Goal: Go to known website: Access a specific website the user already knows

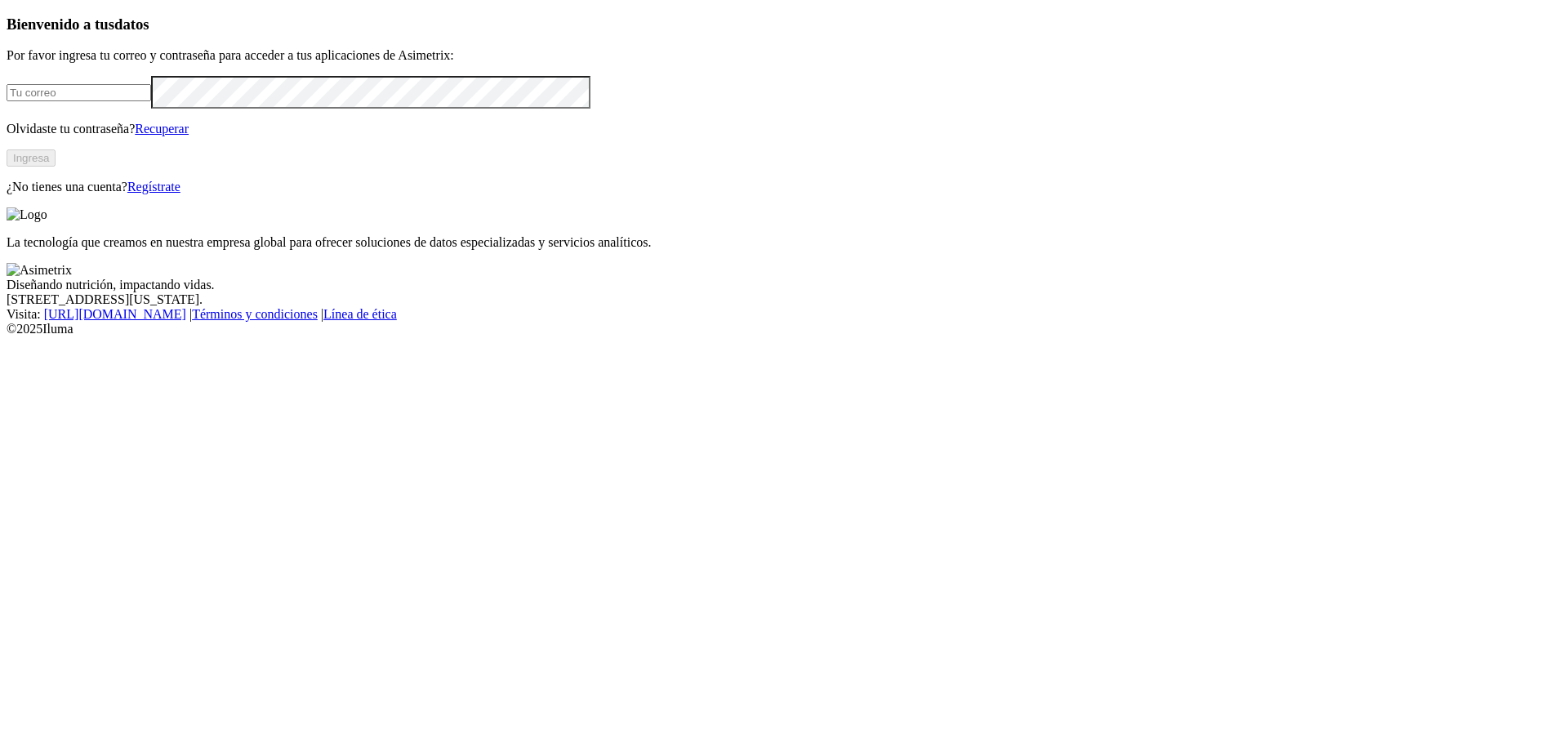
type input "[EMAIL_ADDRESS][DOMAIN_NAME]"
click at [56, 166] on button "Ingresa" at bounding box center [31, 158] width 49 height 17
